Goal: Task Accomplishment & Management: Complete application form

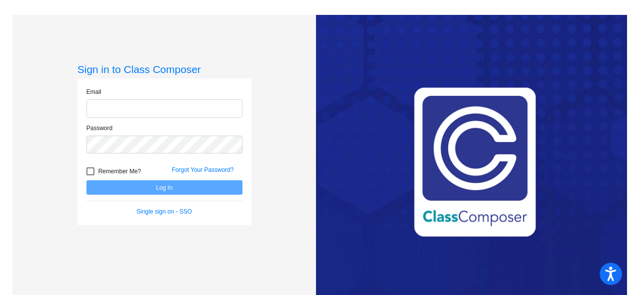
type input "[PERSON_NAME][EMAIL_ADDRESS][PERSON_NAME][DOMAIN_NAME]"
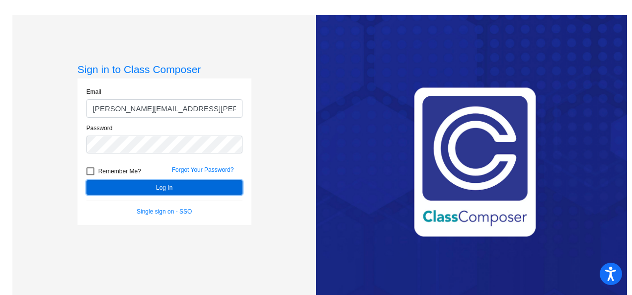
click at [157, 185] on button "Log In" at bounding box center [164, 187] width 156 height 14
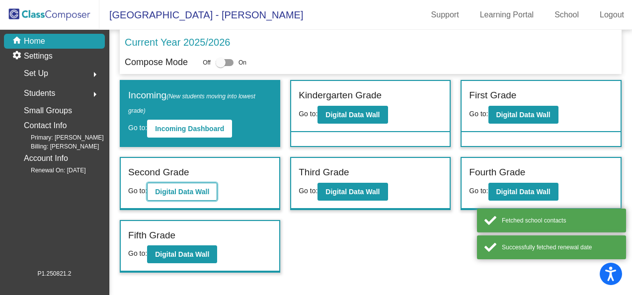
click at [167, 188] on b "Digital Data Wall" at bounding box center [182, 192] width 54 height 8
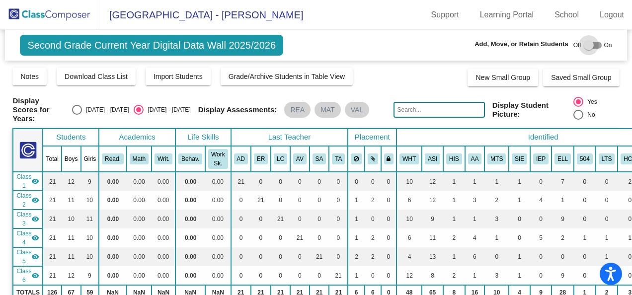
click at [586, 46] on div at bounding box center [589, 45] width 10 height 10
checkbox input "true"
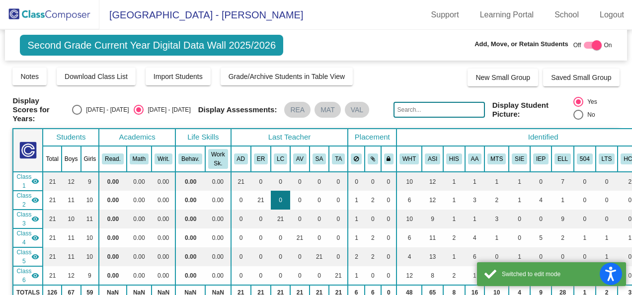
scroll to position [99, 0]
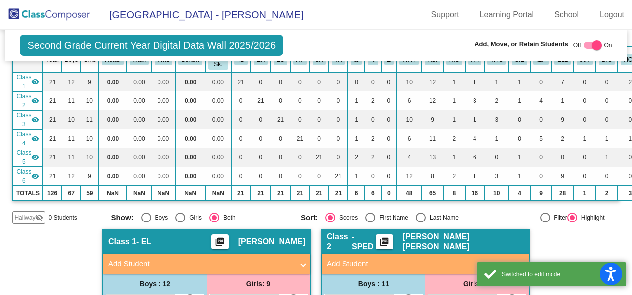
click at [24, 217] on span "Hallway" at bounding box center [24, 217] width 21 height 9
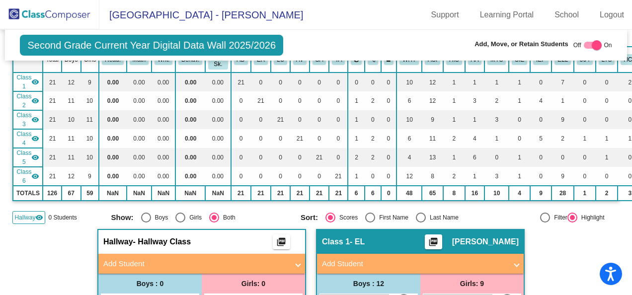
scroll to position [199, 0]
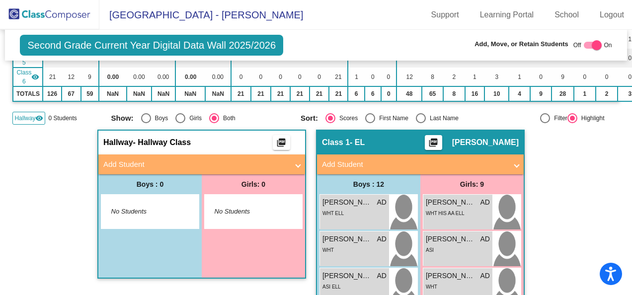
click at [110, 164] on mat-panel-title "Add Student" at bounding box center [195, 164] width 185 height 11
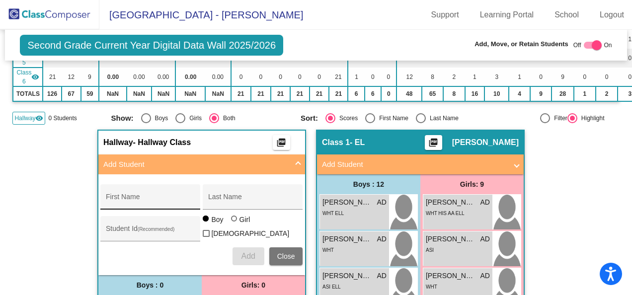
click at [108, 198] on input "First Name" at bounding box center [150, 201] width 89 height 8
type input "Khari"
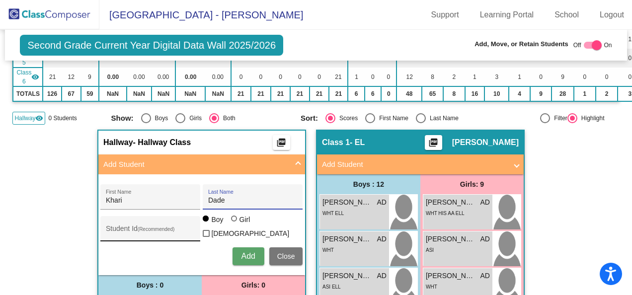
type input "Dade"
click at [126, 229] on input "Student Id (Recommended)" at bounding box center [150, 233] width 89 height 8
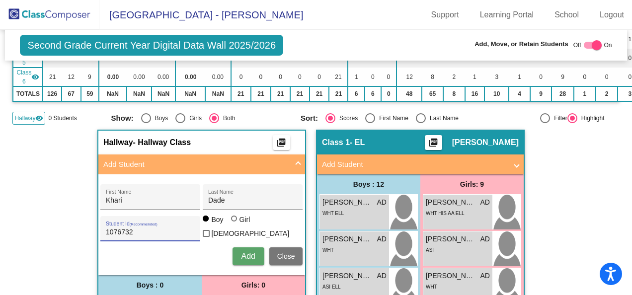
type input "1076732"
click at [232, 222] on div at bounding box center [234, 219] width 6 height 6
click at [234, 224] on input "Girl" at bounding box center [234, 224] width 0 height 0
radio input "true"
click at [241, 254] on span "Add" at bounding box center [248, 256] width 14 height 8
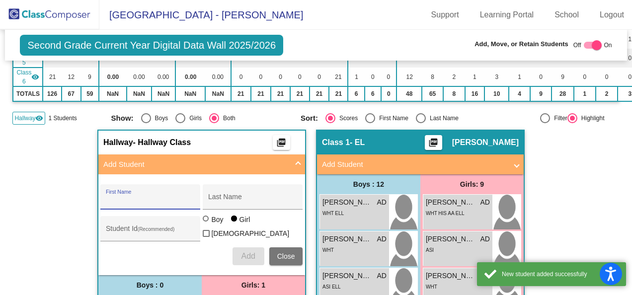
click at [286, 247] on button "Close" at bounding box center [286, 256] width 34 height 18
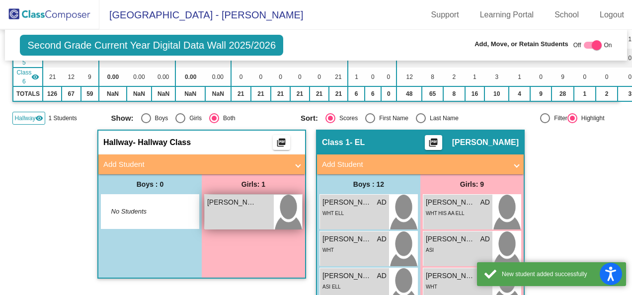
click at [231, 207] on div "[PERSON_NAME] lock do_not_disturb_alt" at bounding box center [239, 212] width 69 height 35
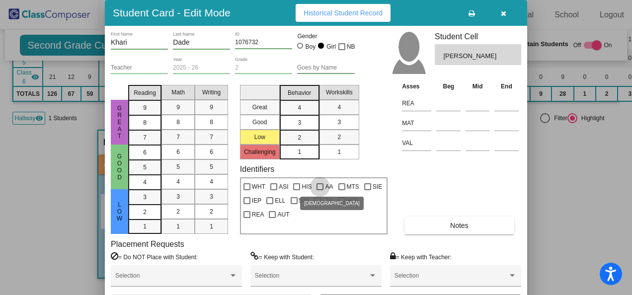
click at [319, 185] on div at bounding box center [319, 186] width 7 height 7
click at [319, 190] on input "AA" at bounding box center [319, 190] width 0 height 0
checkbox input "true"
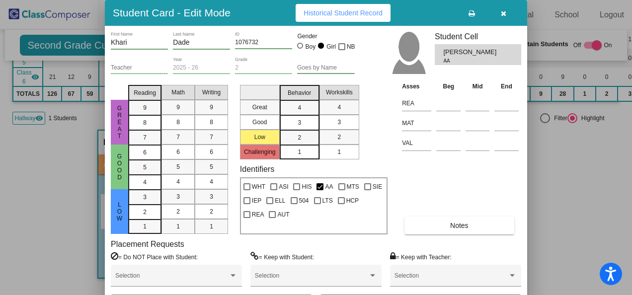
drag, startPoint x: 424, startPoint y: 12, endPoint x: 444, endPoint y: -37, distance: 52.8
click at [444, 0] on html "Accessibility Screen-Reader Guide, Feedback, and Issue Reporting | New window L…" at bounding box center [316, 147] width 632 height 295
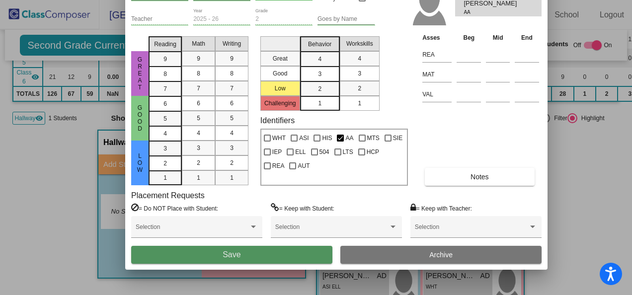
click at [220, 256] on button "Save" at bounding box center [231, 255] width 201 height 18
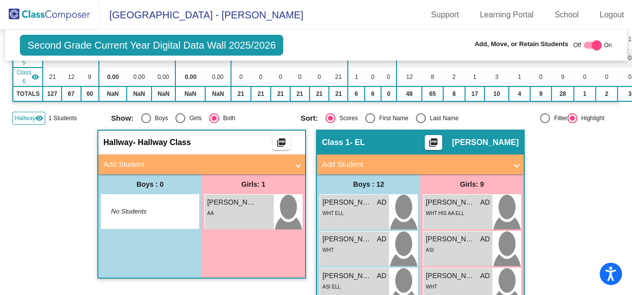
scroll to position [0, 0]
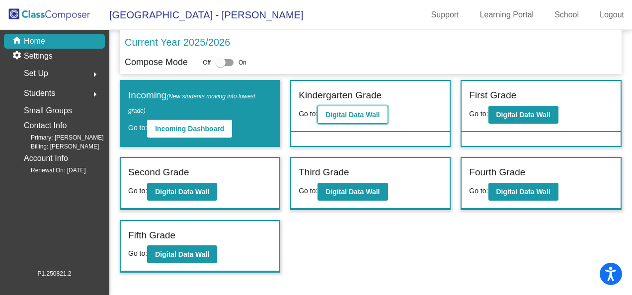
click at [349, 112] on b "Digital Data Wall" at bounding box center [352, 115] width 54 height 8
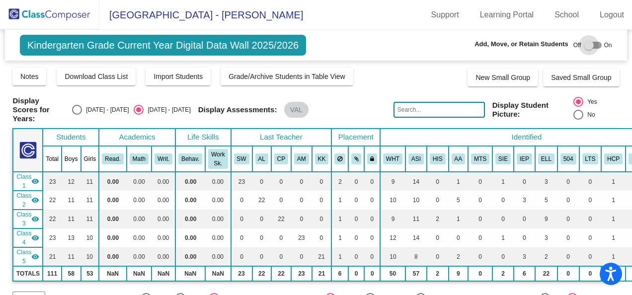
click at [588, 40] on div at bounding box center [589, 45] width 10 height 10
checkbox input "true"
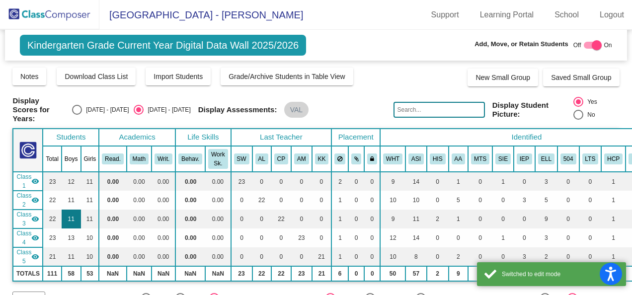
scroll to position [50, 0]
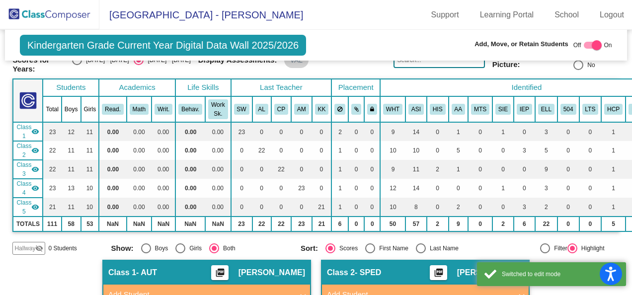
click at [37, 244] on mat-icon "visibility_off" at bounding box center [39, 248] width 8 height 8
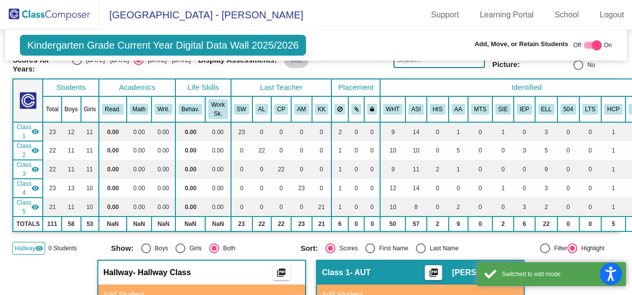
scroll to position [149, 0]
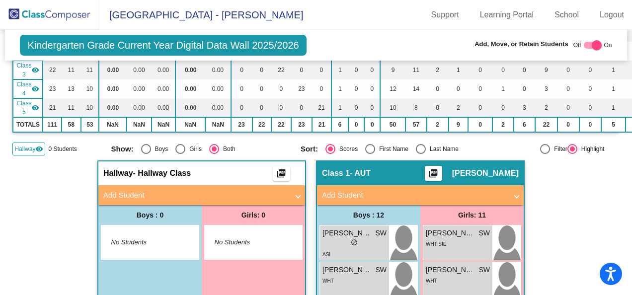
click at [103, 190] on mat-panel-title "Add Student" at bounding box center [195, 195] width 185 height 11
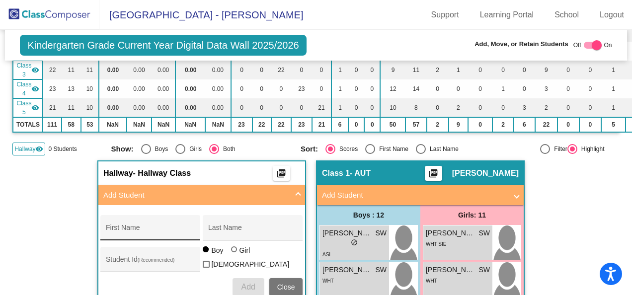
click at [107, 229] on input "First Name" at bounding box center [150, 232] width 89 height 8
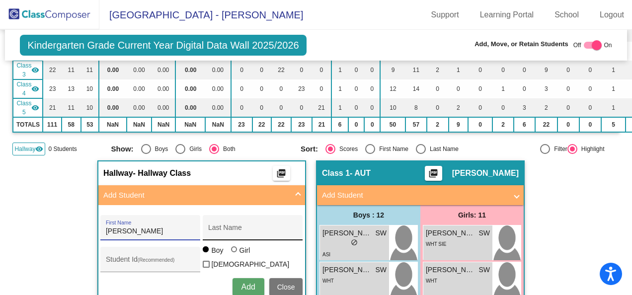
type input "[PERSON_NAME]"
click at [205, 228] on div "Last Name" at bounding box center [253, 227] width 100 height 25
type input "Dade"
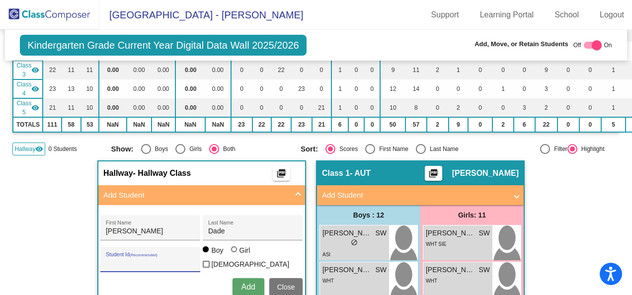
click at [107, 260] on input "Student Id (Recommended)" at bounding box center [150, 263] width 89 height 8
type input "1096623"
click at [231, 252] on div at bounding box center [234, 249] width 6 height 6
click at [234, 254] on input "Girl" at bounding box center [234, 254] width 0 height 0
radio input "true"
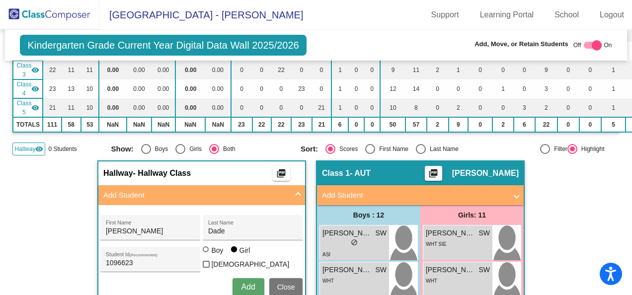
click at [239, 278] on button "Add" at bounding box center [248, 287] width 32 height 18
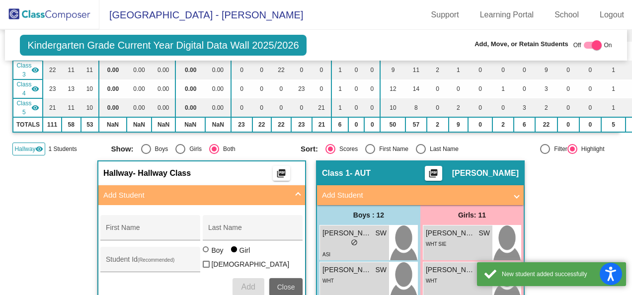
click at [288, 283] on span "Close" at bounding box center [286, 287] width 18 height 8
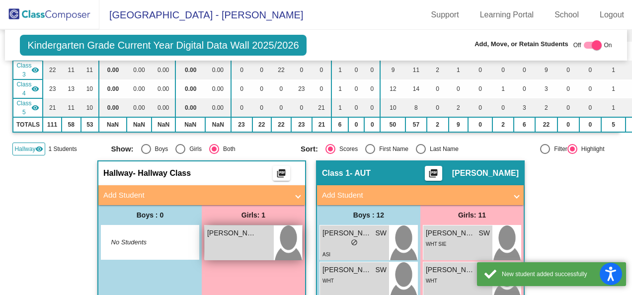
click at [217, 240] on div "[PERSON_NAME] Dade lock do_not_disturb_alt" at bounding box center [239, 243] width 69 height 35
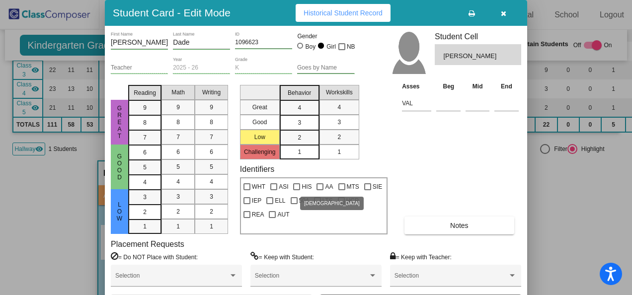
click at [319, 185] on div at bounding box center [319, 186] width 7 height 7
click at [319, 190] on input "AA" at bounding box center [319, 190] width 0 height 0
checkbox input "true"
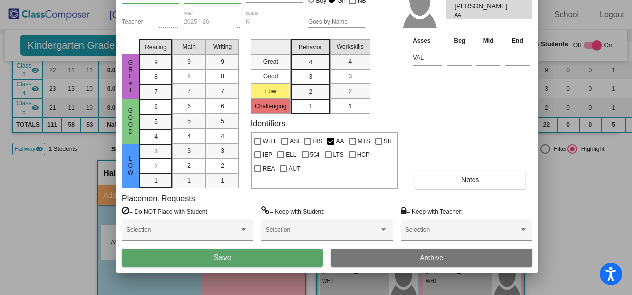
drag, startPoint x: 406, startPoint y: 12, endPoint x: 417, endPoint y: -34, distance: 47.0
click at [417, 0] on html "Accessibility Screen-Reader Guide, Feedback, and Issue Reporting | New window […" at bounding box center [316, 147] width 632 height 295
click at [215, 259] on span "Save" at bounding box center [222, 257] width 18 height 8
